Goal: Transaction & Acquisition: Purchase product/service

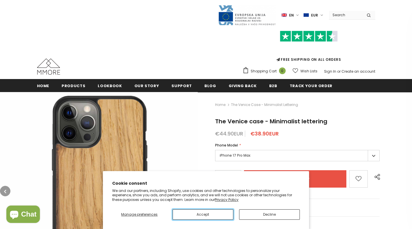
click at [212, 211] on button "Accept" at bounding box center [203, 214] width 61 height 10
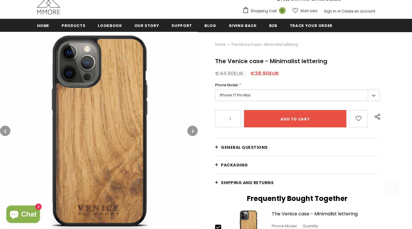
scroll to position [66, 0]
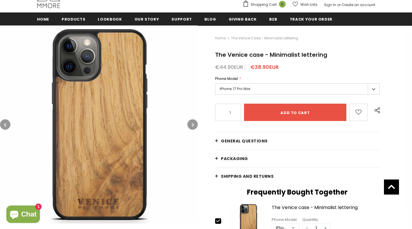
click at [373, 89] on label "iPhone 17 Pro Max" at bounding box center [297, 88] width 164 height 11
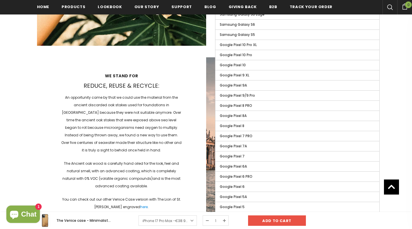
scroll to position [811, 0]
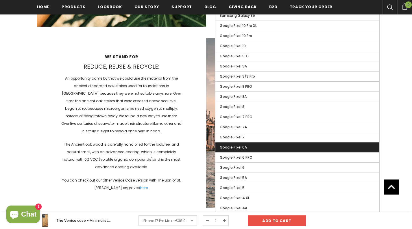
click at [244, 145] on span "Google Pixel 6A" at bounding box center [233, 147] width 27 height 5
click at [0, 0] on input "Google Pixel 6A" at bounding box center [0, 0] width 0 height 0
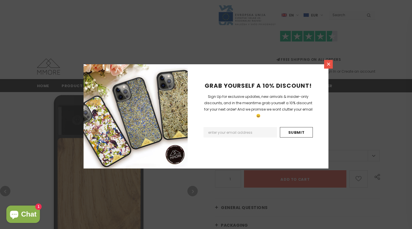
click at [329, 62] on icon at bounding box center [328, 64] width 5 height 5
